Goal: Communication & Community: Answer question/provide support

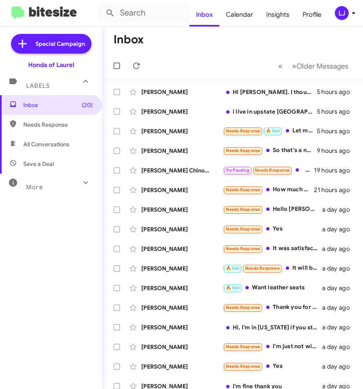
click at [188, 39] on mat-toolbar-row "Inbox" at bounding box center [232, 40] width 261 height 26
click at [134, 12] on input "text" at bounding box center [144, 13] width 91 height 20
click at [102, 5] on button at bounding box center [110, 13] width 16 height 16
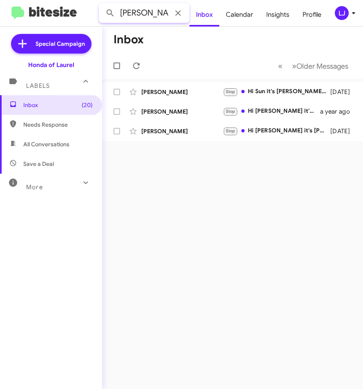
click at [134, 16] on input "[PERSON_NAME]" at bounding box center [144, 13] width 91 height 20
type input "4439495537"
click at [102, 5] on button at bounding box center [110, 13] width 16 height 16
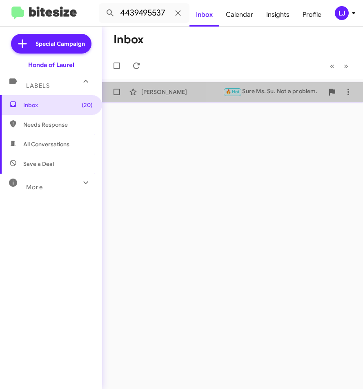
click at [273, 93] on div "🔥 Hot Sure Ms. Su. Not a problem." at bounding box center [273, 91] width 101 height 9
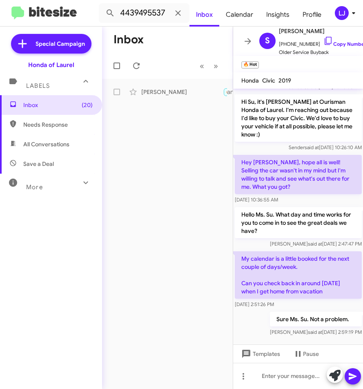
scroll to position [95, 0]
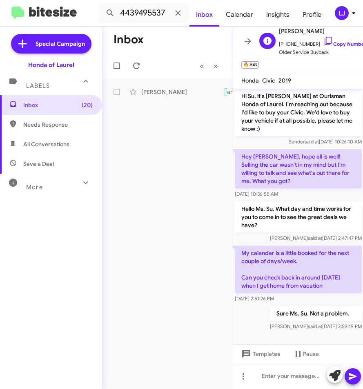
click at [345, 37] on span "[PHONE_NUMBER] Copy Number" at bounding box center [322, 42] width 87 height 12
click at [345, 41] on link "Copy Number" at bounding box center [345, 44] width 43 height 6
click at [280, 378] on div at bounding box center [298, 376] width 130 height 26
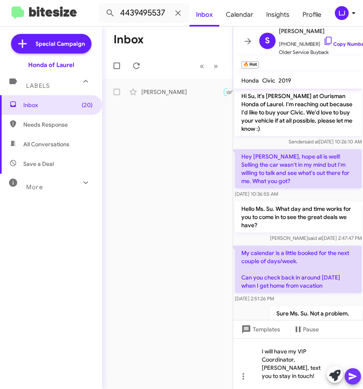
click at [355, 377] on icon at bounding box center [353, 376] width 8 height 7
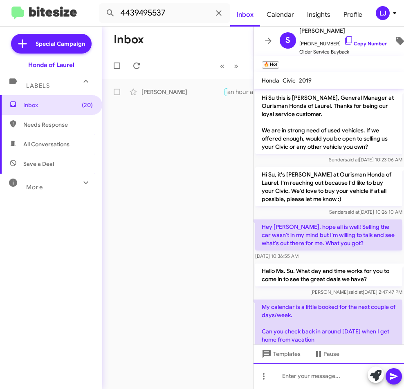
scroll to position [0, 0]
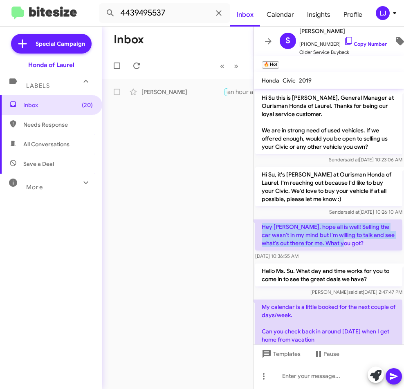
drag, startPoint x: 262, startPoint y: 228, endPoint x: 369, endPoint y: 239, distance: 107.2
click at [363, 239] on p "Hey [PERSON_NAME], hope all is well! Selling the car wasn't in my mind but I'm …" at bounding box center [328, 234] width 147 height 31
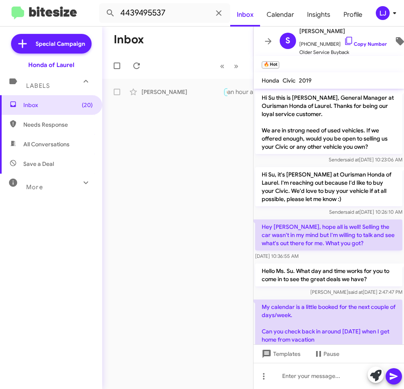
drag, startPoint x: 354, startPoint y: 235, endPoint x: 181, endPoint y: 198, distance: 176.9
click at [181, 198] on div "Inbox « Previous » Next [PERSON_NAME] 🔥 Hot Sure Ms. Su. Not a problem. an hour…" at bounding box center [177, 208] width 151 height 362
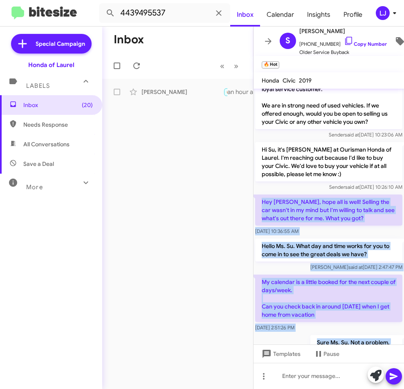
scroll to position [92, 0]
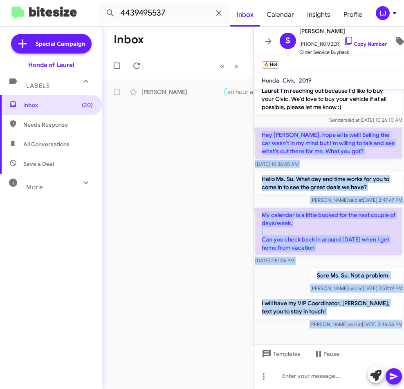
drag, startPoint x: 259, startPoint y: 228, endPoint x: 370, endPoint y: 333, distance: 152.9
click at [363, 333] on cdk-virtual-scroll-viewport "Hi Su this is [PERSON_NAME], General Manager at Ourisman Honda of Laurel. Thank…" at bounding box center [328, 217] width 150 height 256
copy div "Hey [PERSON_NAME], hope all is well! Selling the car wasn't in my mind but I'm …"
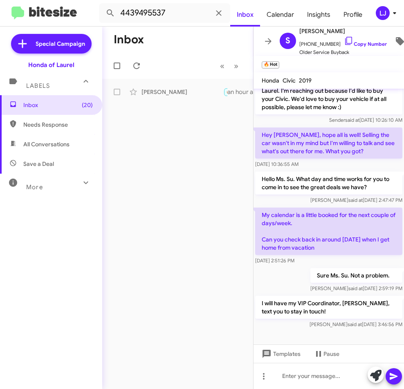
click at [182, 145] on div "Inbox « Previous » Next [PERSON_NAME] 🔥 Hot Sure Ms. Su. Not a problem. an hour…" at bounding box center [177, 208] width 151 height 362
click at [221, 13] on icon at bounding box center [218, 12] width 5 height 5
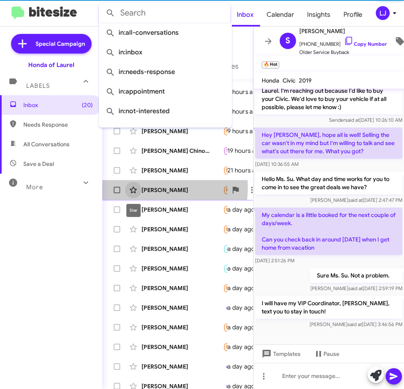
click at [140, 188] on span at bounding box center [133, 190] width 16 height 10
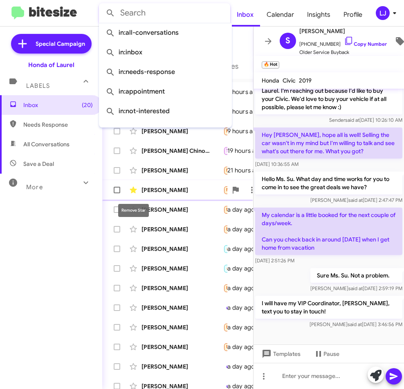
click at [131, 188] on icon at bounding box center [133, 190] width 10 height 10
click at [268, 38] on icon at bounding box center [268, 41] width 7 height 6
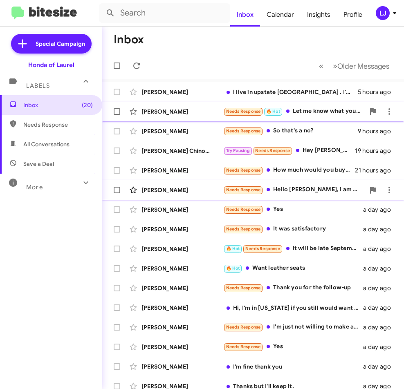
click at [302, 110] on div "Needs Response 🔥 Hot Let me know what you would need on my end to proceed" at bounding box center [293, 111] width 141 height 9
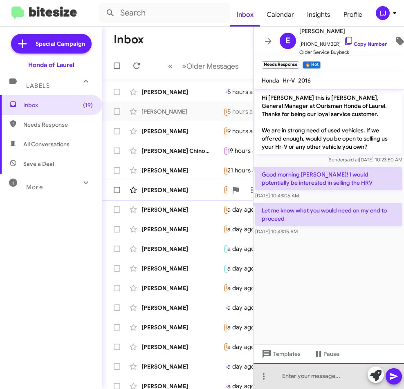
click at [294, 380] on div at bounding box center [328, 376] width 150 height 26
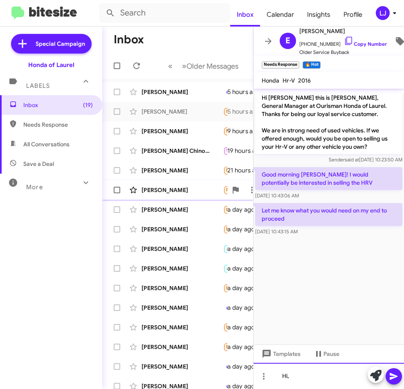
click at [292, 378] on div "Hi," at bounding box center [328, 376] width 150 height 26
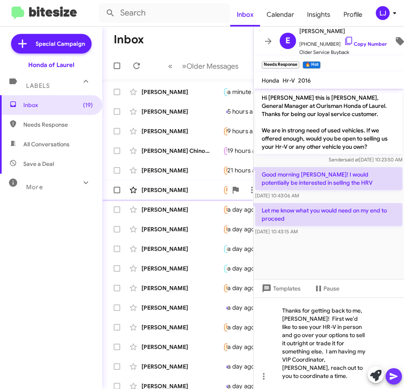
click at [363, 378] on icon at bounding box center [394, 376] width 10 height 10
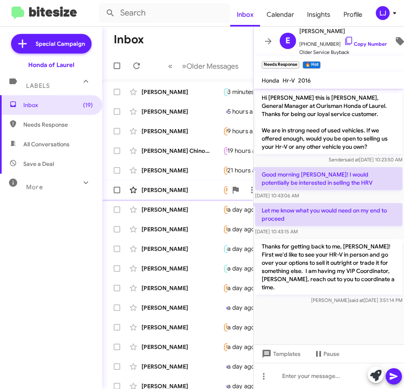
click at [318, 316] on cdk-virtual-scroll-viewport "Hi [PERSON_NAME] this is [PERSON_NAME], General Manager at Ourisman Honda of La…" at bounding box center [328, 217] width 150 height 256
click at [267, 38] on icon at bounding box center [268, 41] width 7 height 6
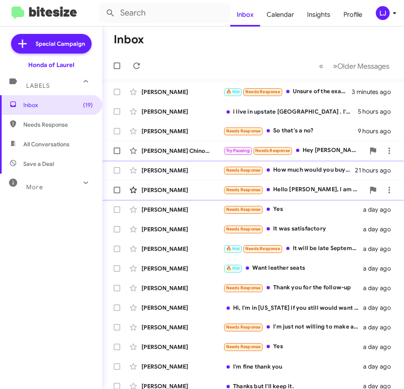
click at [321, 149] on div "Try Pausing Needs Response Hey [PERSON_NAME], at this time we're gonna be holdi…" at bounding box center [293, 150] width 141 height 9
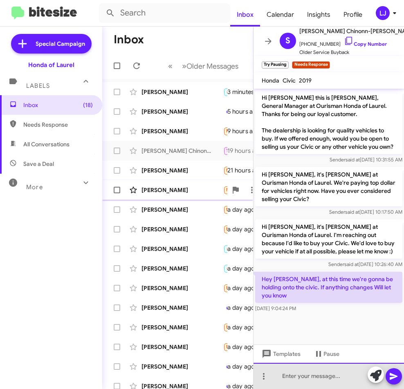
click at [287, 378] on div at bounding box center [328, 376] width 150 height 26
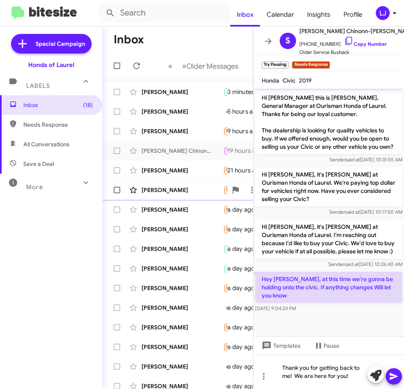
click at [363, 376] on icon at bounding box center [394, 376] width 10 height 10
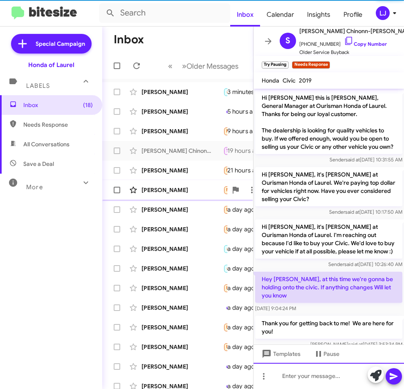
scroll to position [24, 0]
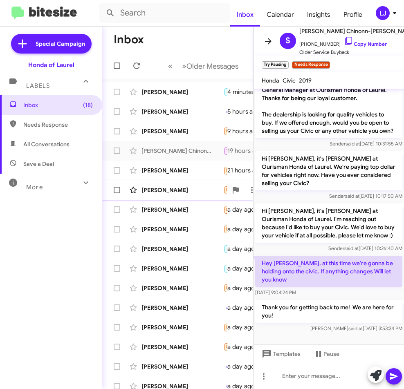
click at [267, 38] on icon at bounding box center [268, 41] width 7 height 6
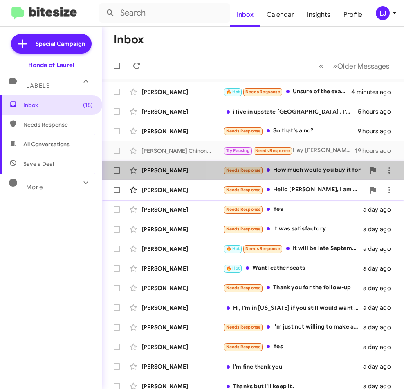
click at [297, 172] on div "Needs Response How much would you buy it for" at bounding box center [293, 170] width 141 height 9
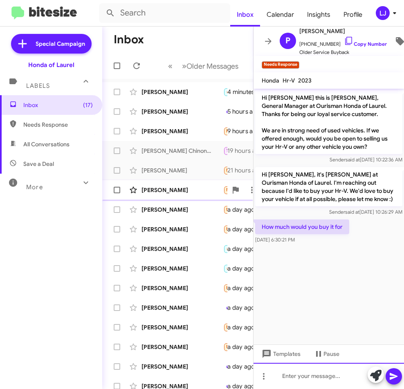
click at [283, 376] on div at bounding box center [328, 376] width 150 height 26
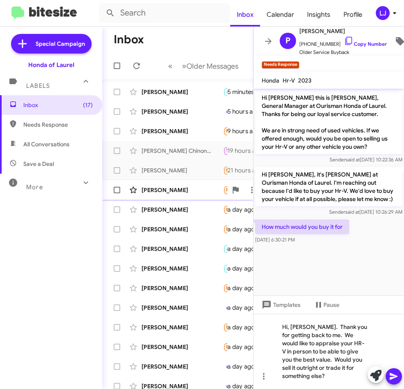
click at [363, 374] on icon at bounding box center [393, 376] width 8 height 7
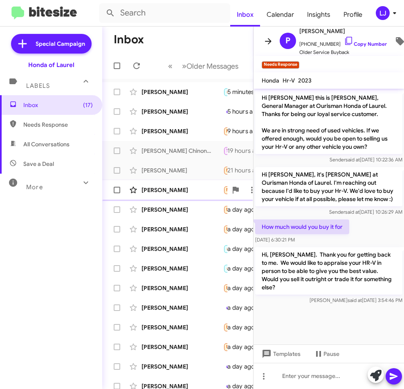
click at [267, 37] on icon at bounding box center [268, 41] width 10 height 10
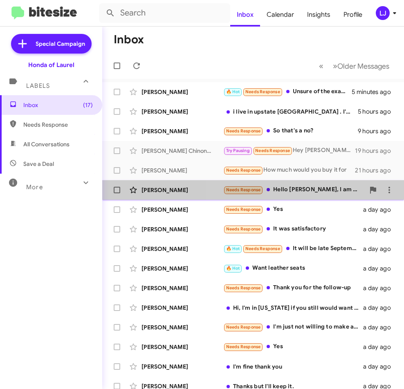
click at [283, 188] on div "Needs Response Hello [PERSON_NAME], I am open to discussing it. The financials …" at bounding box center [293, 189] width 141 height 9
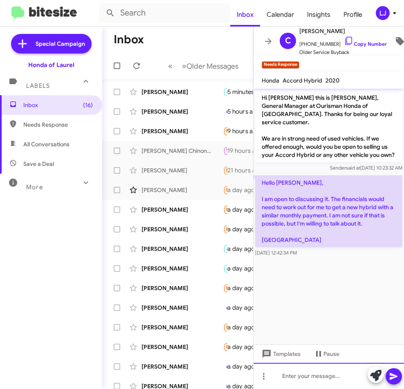
click at [302, 380] on div at bounding box center [328, 376] width 150 height 26
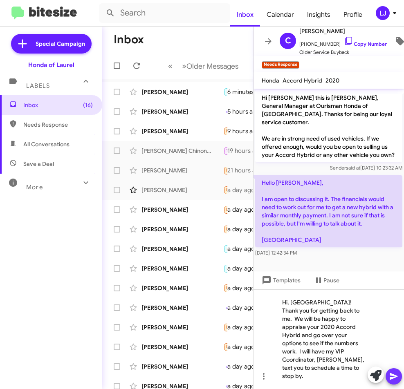
click at [363, 371] on span at bounding box center [394, 376] width 10 height 16
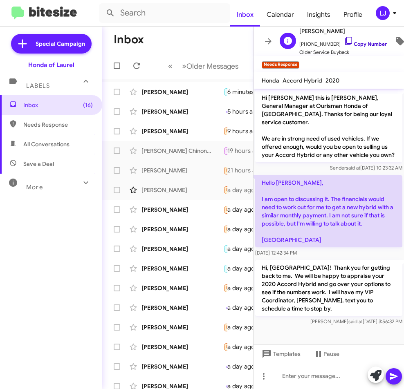
click at [363, 41] on link "Copy Number" at bounding box center [365, 44] width 43 height 6
click at [266, 40] on icon at bounding box center [268, 41] width 10 height 10
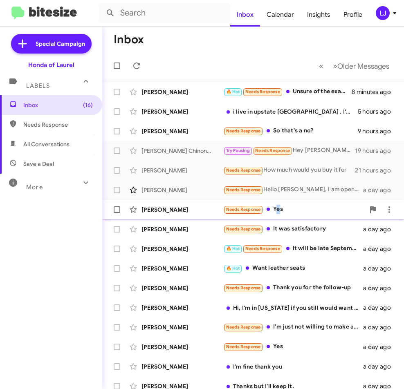
click at [277, 209] on div "Needs Response Yes" at bounding box center [293, 209] width 141 height 9
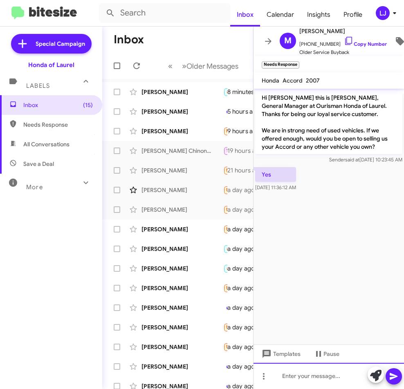
click at [285, 376] on div at bounding box center [328, 376] width 150 height 26
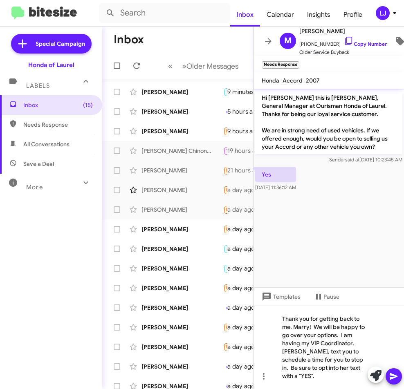
click at [363, 376] on icon at bounding box center [393, 376] width 8 height 7
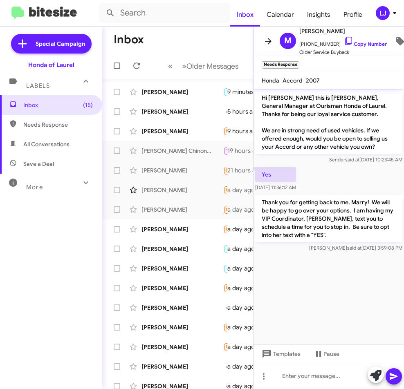
click at [264, 37] on icon at bounding box center [268, 41] width 10 height 10
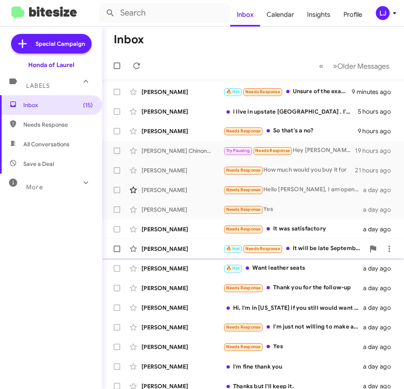
click at [318, 246] on div "🔥 Hot Needs Response It will be late September before I'm ready to sell" at bounding box center [293, 248] width 141 height 9
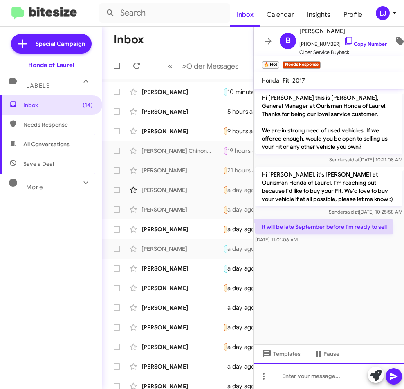
click at [307, 376] on div at bounding box center [328, 376] width 150 height 26
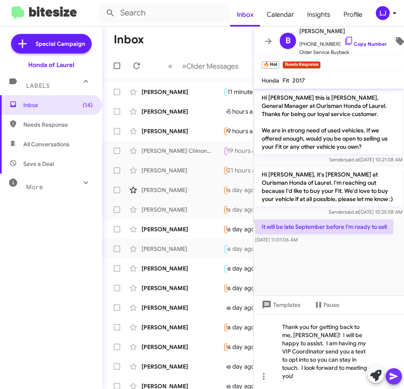
click at [363, 371] on icon at bounding box center [394, 376] width 10 height 10
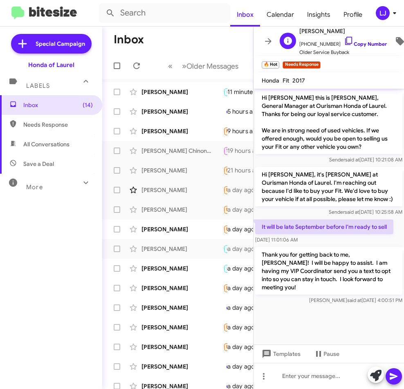
click at [360, 41] on link "Copy Number" at bounding box center [365, 44] width 43 height 6
click at [266, 38] on icon at bounding box center [268, 41] width 7 height 6
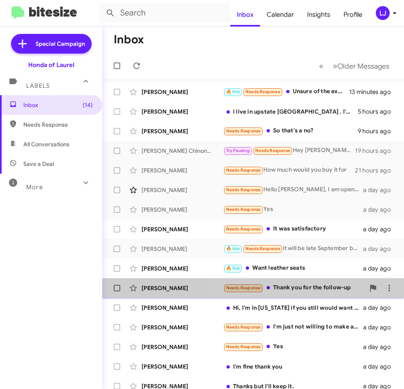
click at [304, 288] on div "Needs Response Thank you for the follow-up" at bounding box center [293, 287] width 141 height 9
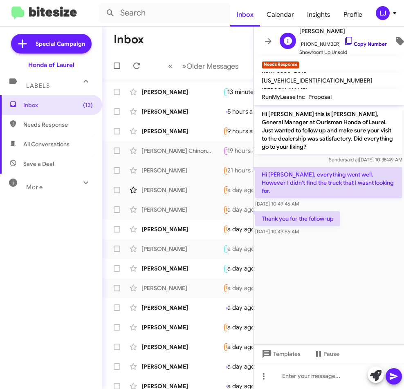
click at [363, 41] on link "Copy Number" at bounding box center [365, 44] width 43 height 6
click at [282, 378] on div at bounding box center [328, 376] width 150 height 26
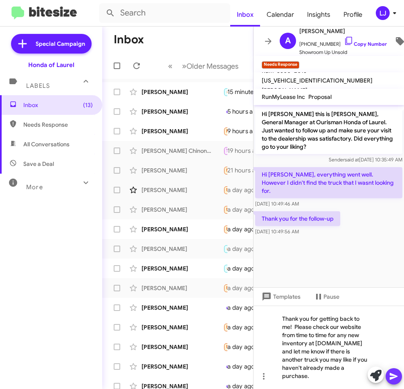
click at [363, 374] on icon at bounding box center [394, 376] width 10 height 10
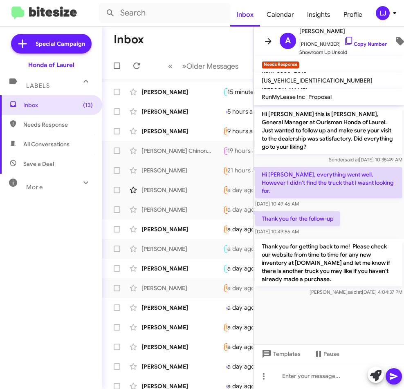
click at [267, 38] on icon at bounding box center [268, 41] width 7 height 6
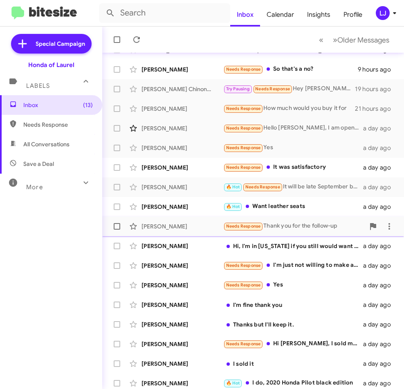
scroll to position [85, 0]
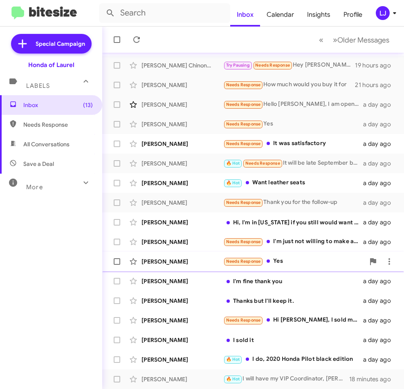
click at [295, 261] on div "Needs Response Yes" at bounding box center [293, 261] width 141 height 9
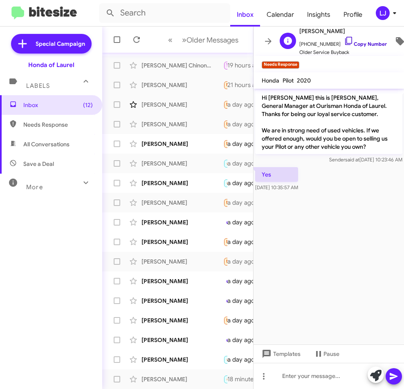
click at [363, 41] on link "Copy Number" at bounding box center [365, 44] width 43 height 6
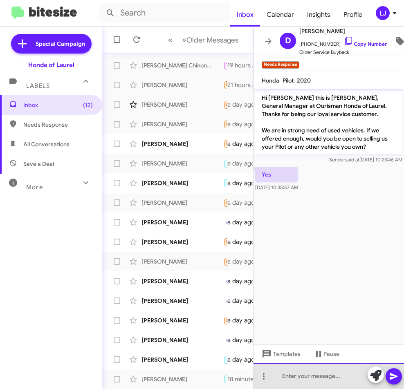
click at [296, 375] on div at bounding box center [328, 376] width 150 height 26
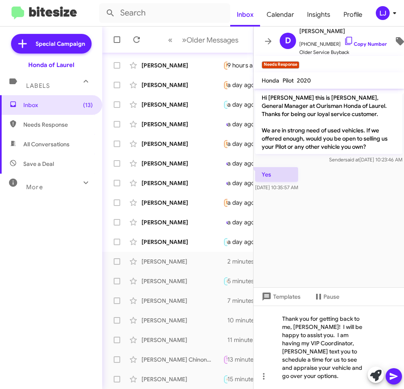
click at [363, 376] on icon at bounding box center [394, 376] width 10 height 10
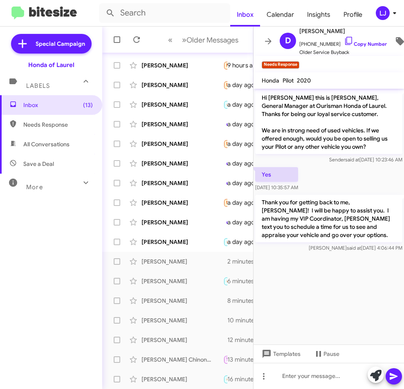
click at [277, 277] on cdk-virtual-scroll-viewport "Hi [PERSON_NAME] this is [PERSON_NAME], General Manager at Ourisman Honda of La…" at bounding box center [328, 217] width 150 height 256
click at [266, 40] on icon at bounding box center [268, 41] width 10 height 10
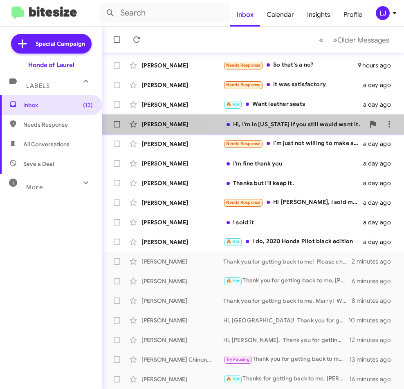
click at [286, 125] on div "Hi, I'm in [US_STATE] if you still would want it." at bounding box center [293, 124] width 141 height 8
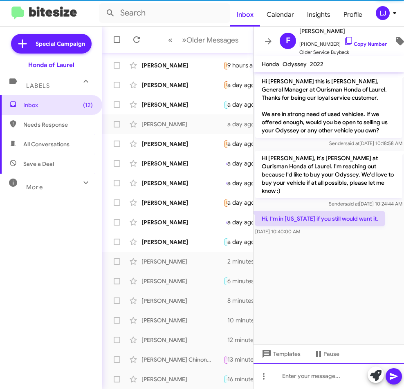
click at [283, 381] on div at bounding box center [328, 376] width 150 height 26
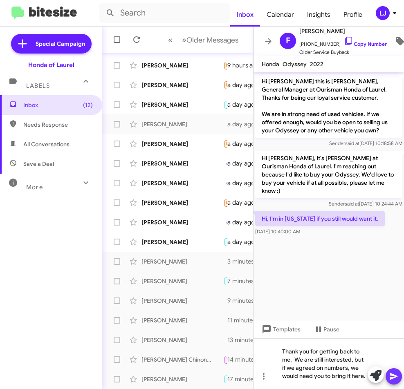
click at [363, 376] on icon at bounding box center [393, 376] width 8 height 7
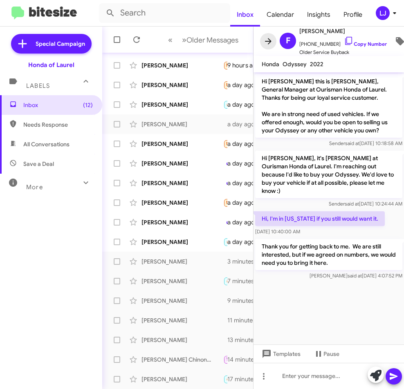
click at [267, 39] on icon at bounding box center [268, 41] width 10 height 10
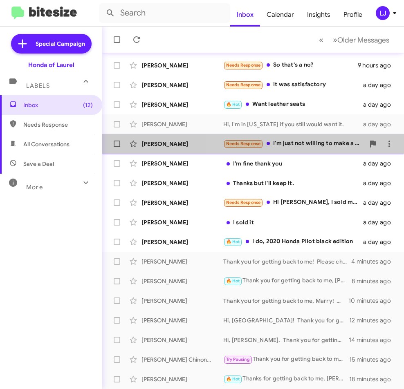
click at [316, 147] on div "Needs Response I'm just not willing to make a purchase at this time. Bad timing…" at bounding box center [293, 143] width 141 height 9
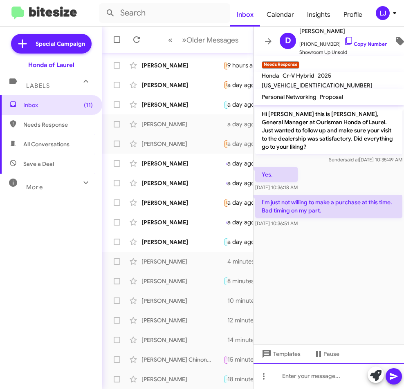
click at [296, 376] on div at bounding box center [328, 376] width 150 height 26
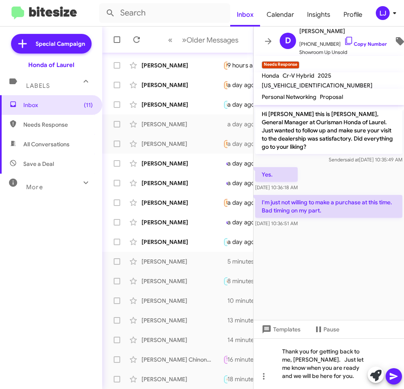
click at [363, 376] on icon at bounding box center [394, 376] width 10 height 10
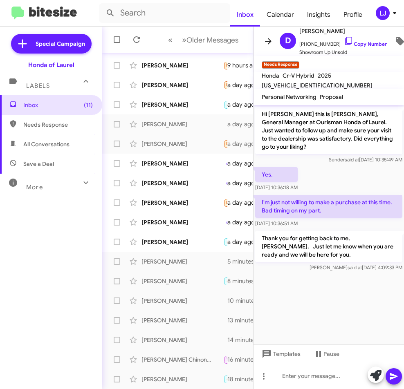
click at [268, 39] on icon at bounding box center [268, 41] width 10 height 10
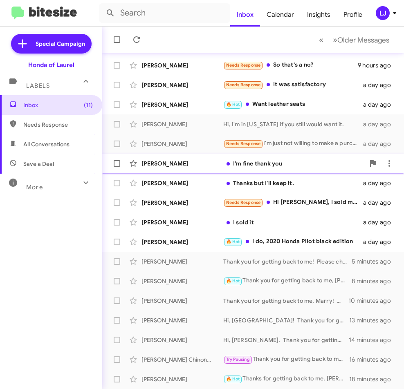
click at [271, 164] on div "I'm fine thank you" at bounding box center [293, 163] width 141 height 8
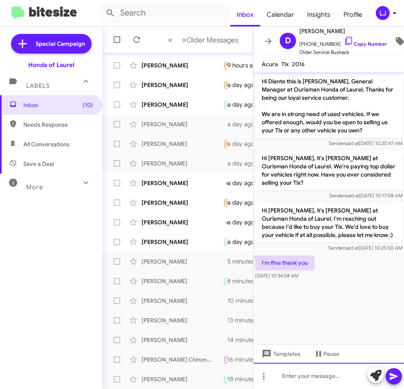
click at [302, 379] on div at bounding box center [328, 376] width 150 height 26
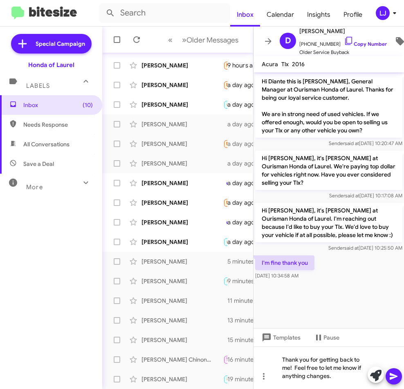
click at [363, 376] on button at bounding box center [393, 376] width 16 height 16
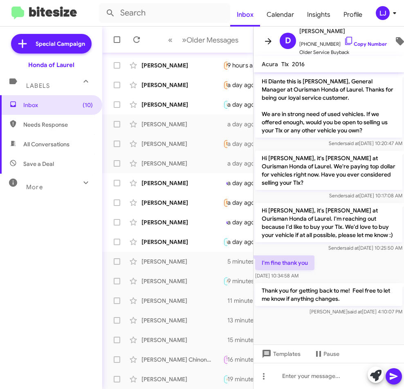
click at [270, 36] on icon at bounding box center [268, 41] width 10 height 10
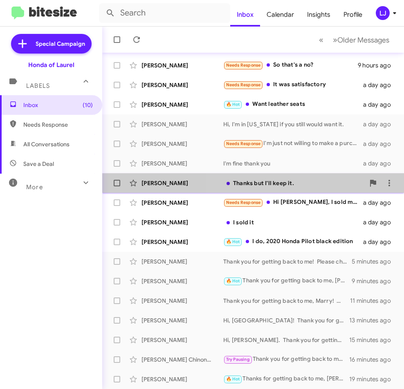
click at [260, 184] on div "Thanks but I'll keep it." at bounding box center [293, 183] width 141 height 8
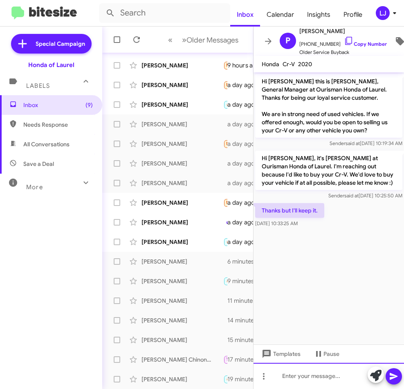
click at [304, 377] on div at bounding box center [328, 376] width 150 height 26
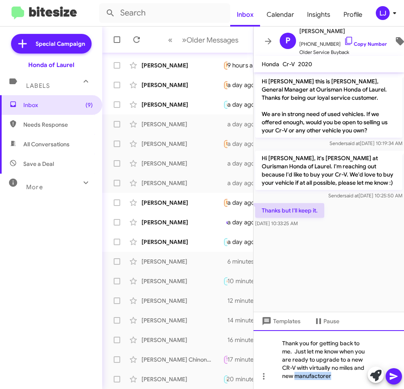
drag, startPoint x: 304, startPoint y: 377, endPoint x: 300, endPoint y: 378, distance: 4.3
click at [363, 374] on icon at bounding box center [394, 376] width 10 height 10
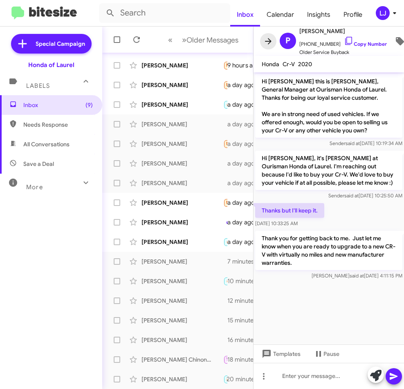
click at [266, 36] on icon at bounding box center [268, 41] width 10 height 10
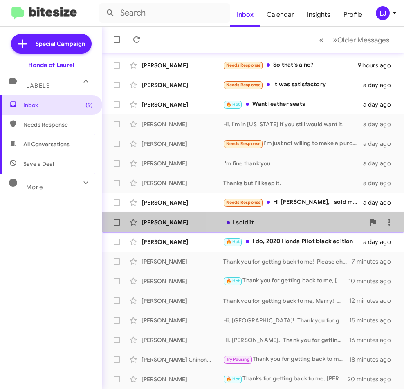
click at [256, 222] on div "I sold it" at bounding box center [293, 222] width 141 height 8
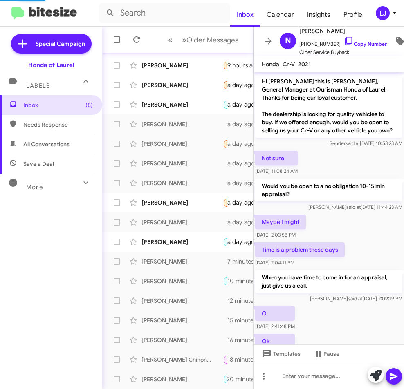
scroll to position [345, 0]
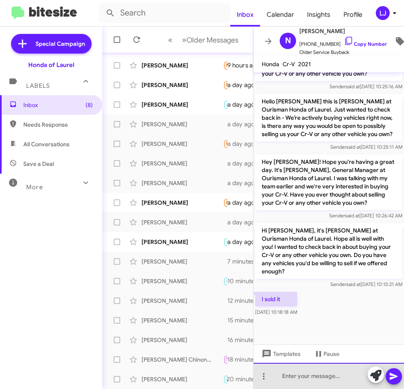
click at [311, 379] on div at bounding box center [328, 376] width 150 height 26
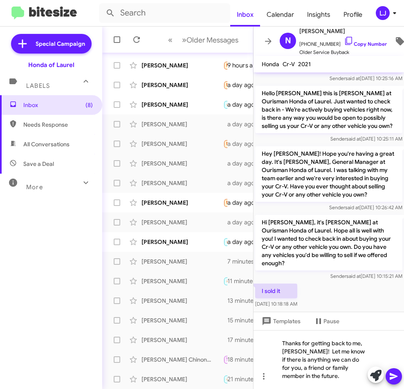
click at [363, 371] on icon at bounding box center [394, 376] width 10 height 10
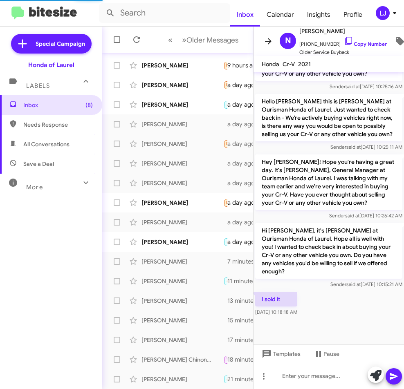
click at [265, 38] on icon at bounding box center [268, 41] width 7 height 6
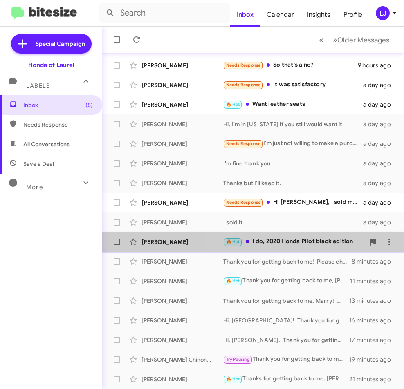
click at [272, 242] on div "🔥 Hot I do, 2020 Honda Pilot black edition" at bounding box center [293, 241] width 141 height 9
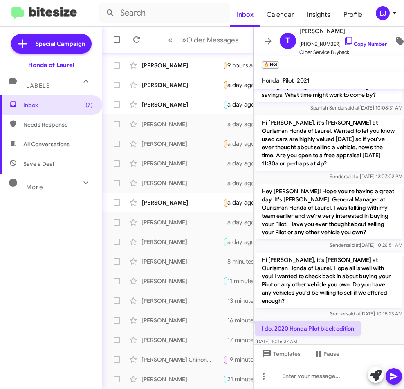
scroll to position [304, 0]
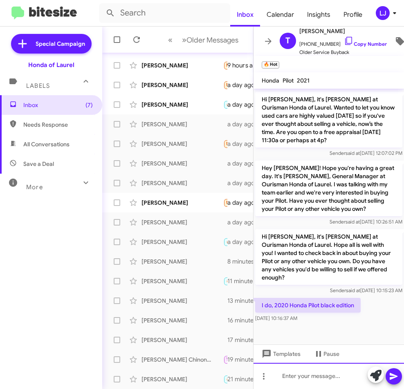
click at [304, 381] on div at bounding box center [328, 376] width 150 height 26
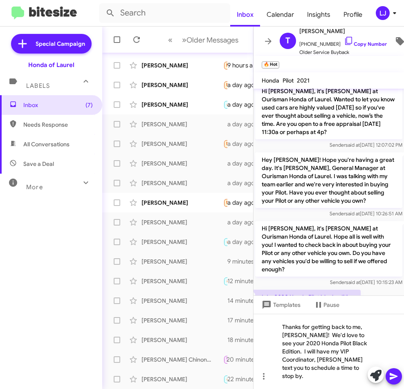
click at [363, 375] on icon at bounding box center [394, 376] width 10 height 10
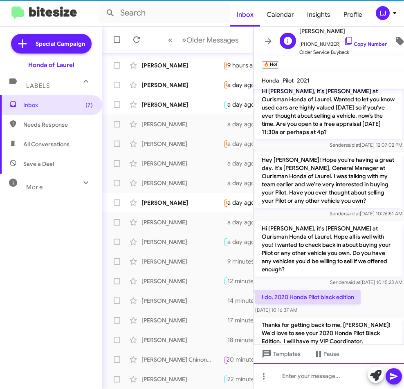
scroll to position [0, 0]
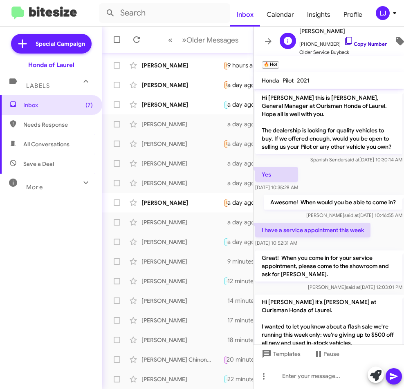
click at [363, 43] on link "Copy Number" at bounding box center [365, 44] width 43 height 6
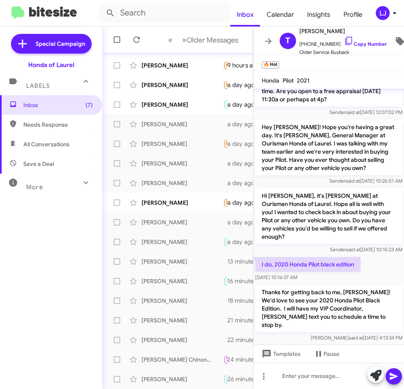
scroll to position [358, 0]
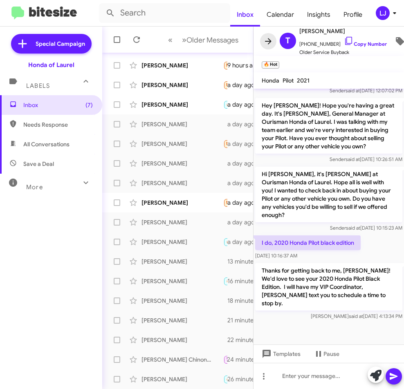
click at [269, 39] on icon at bounding box center [268, 41] width 10 height 10
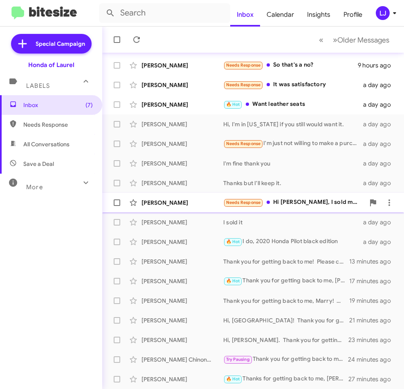
click at [305, 204] on div "Needs Response Hi [PERSON_NAME], I sold my cross tour to you nearly a year and …" at bounding box center [293, 202] width 141 height 9
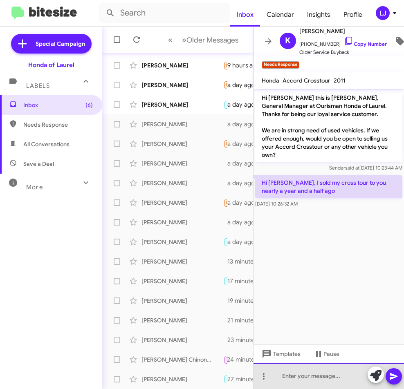
click at [318, 381] on div at bounding box center [328, 376] width 150 height 26
click at [329, 374] on div "My apologies. T" at bounding box center [328, 376] width 150 height 26
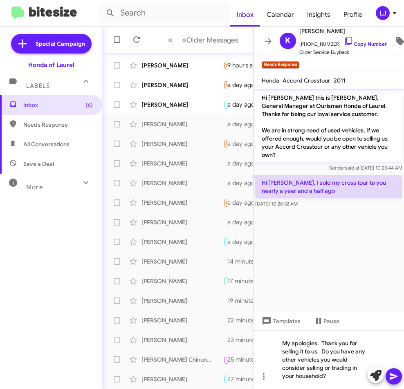
click at [363, 374] on icon at bounding box center [394, 376] width 10 height 10
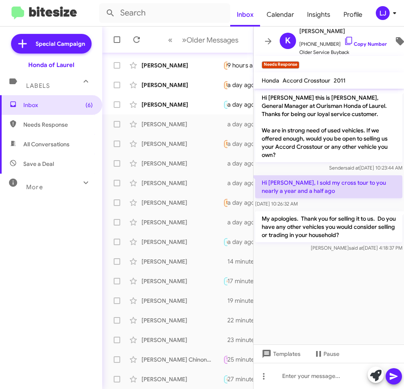
click at [266, 36] on icon at bounding box center [268, 41] width 10 height 10
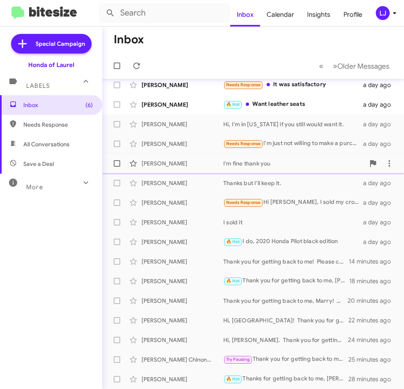
scroll to position [45, 0]
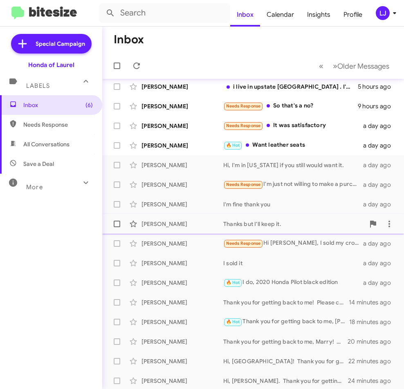
click at [262, 222] on div "Thanks but I'll keep it." at bounding box center [293, 224] width 141 height 8
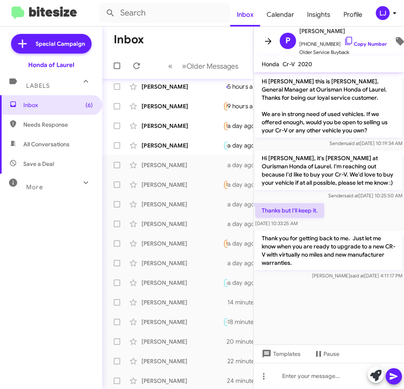
click at [263, 36] on span at bounding box center [268, 41] width 16 height 10
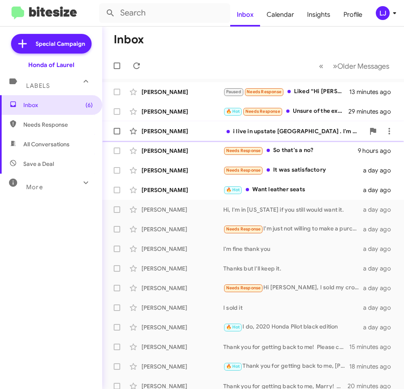
click at [331, 133] on div "i live in upstate [GEOGRAPHIC_DATA] . I'm gathering information. I love my Ridg…" at bounding box center [293, 131] width 141 height 8
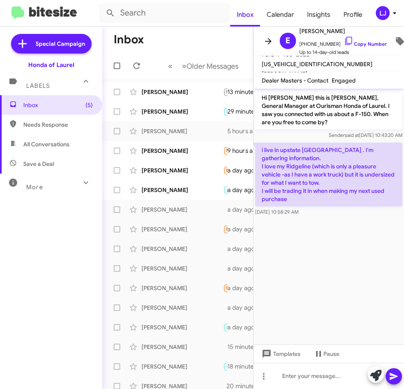
click at [268, 38] on icon at bounding box center [268, 41] width 7 height 6
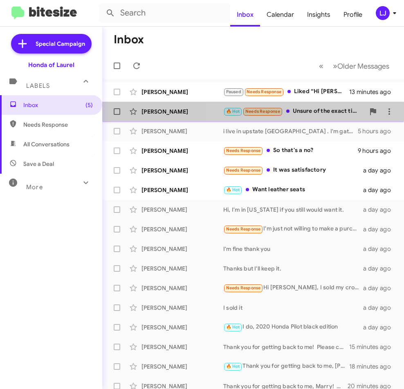
click at [317, 113] on div "🔥 Hot Needs Response Unsure of the exact time, it will morning." at bounding box center [293, 111] width 141 height 9
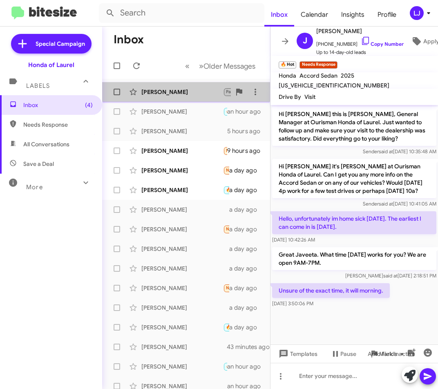
click at [187, 89] on div "[PERSON_NAME]" at bounding box center [182, 92] width 82 height 8
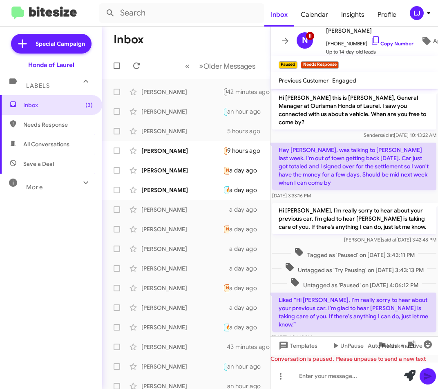
click at [285, 36] on icon at bounding box center [285, 41] width 10 height 10
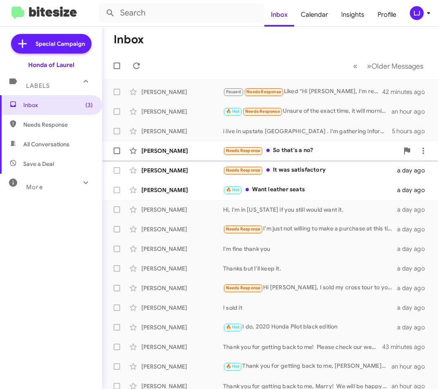
click at [306, 149] on div "Needs Response So that's a no?" at bounding box center [311, 150] width 176 height 9
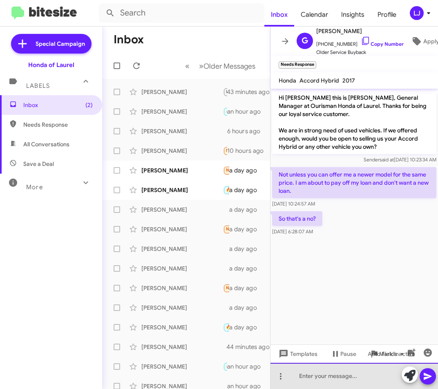
click at [316, 380] on div at bounding box center [355, 376] width 168 height 26
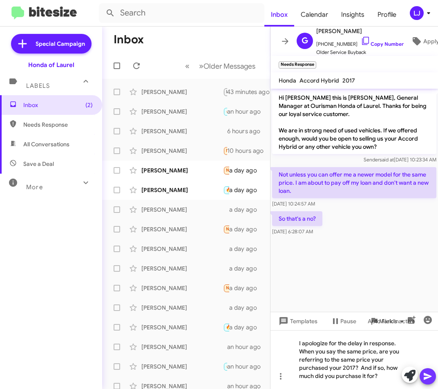
click at [363, 378] on icon at bounding box center [428, 376] width 8 height 7
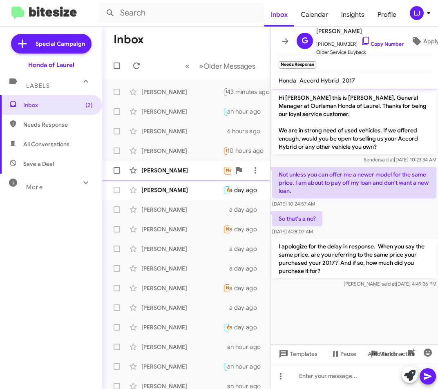
click at [194, 168] on div "[PERSON_NAME]" at bounding box center [182, 170] width 82 height 8
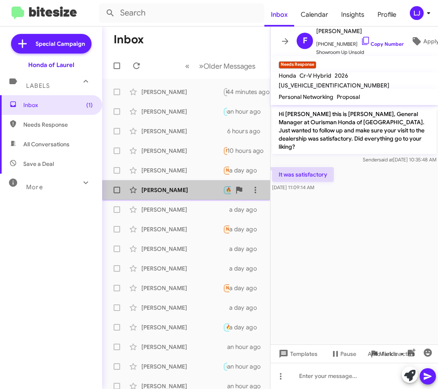
click at [190, 186] on div "[PERSON_NAME]" at bounding box center [182, 190] width 82 height 8
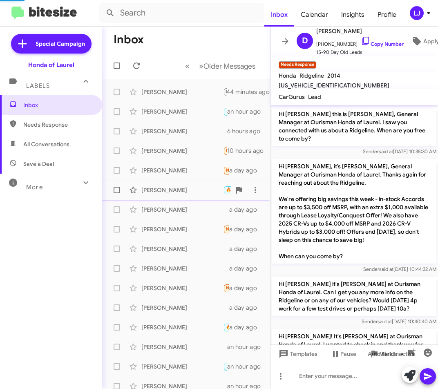
scroll to position [358, 0]
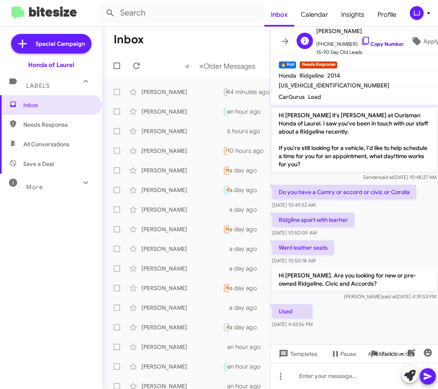
click at [363, 41] on link "Copy Number" at bounding box center [382, 44] width 43 height 6
drag, startPoint x: 331, startPoint y: 168, endPoint x: 373, endPoint y: 311, distance: 148.6
click at [363, 311] on div "Hi [PERSON_NAME] this is [PERSON_NAME], General Manager at Ourisman Honda of La…" at bounding box center [355, 39] width 168 height 584
copy div "Sender said at [DATE] 10:48:27 AM Do you have a Camry or accord or civic or Cor…"
